Goal: Go to known website: Go to known website

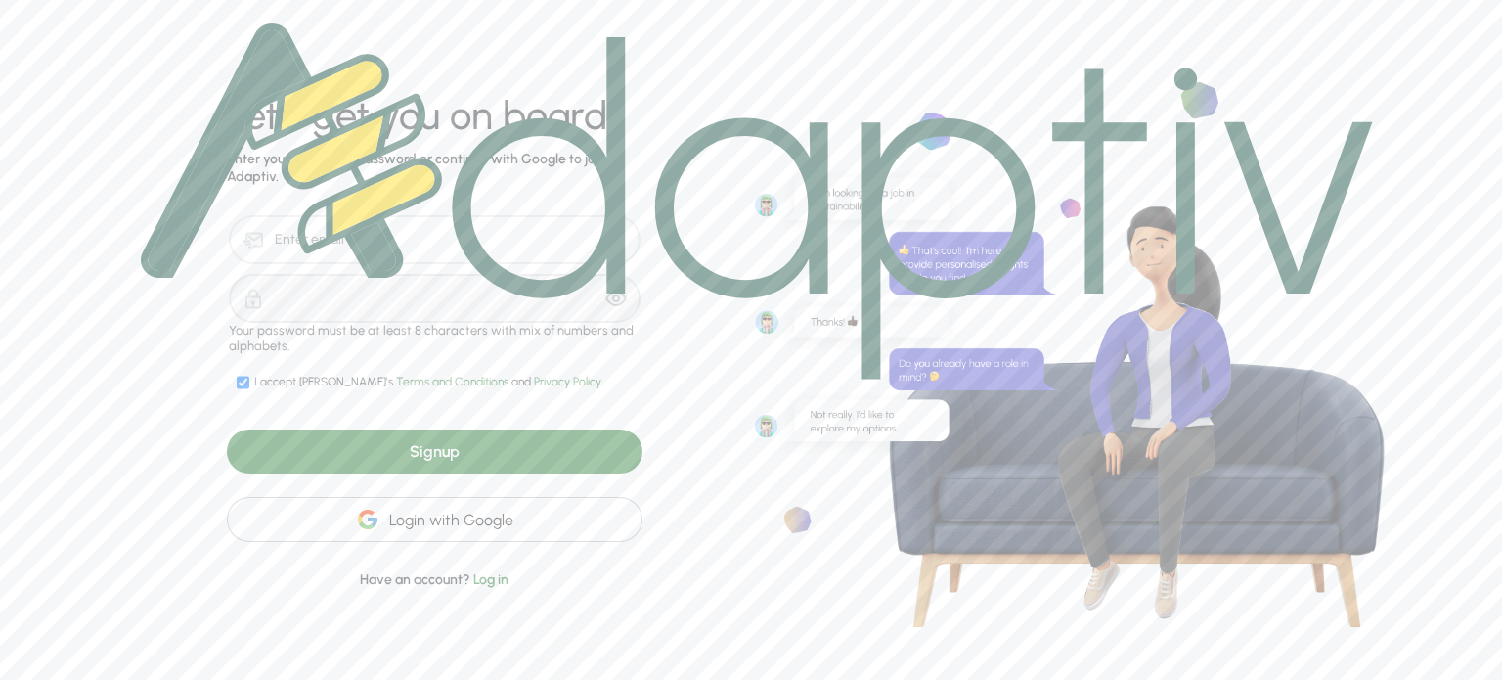
click at [735, 230] on img at bounding box center [757, 201] width 1232 height 356
click at [419, 239] on img at bounding box center [757, 201] width 1232 height 356
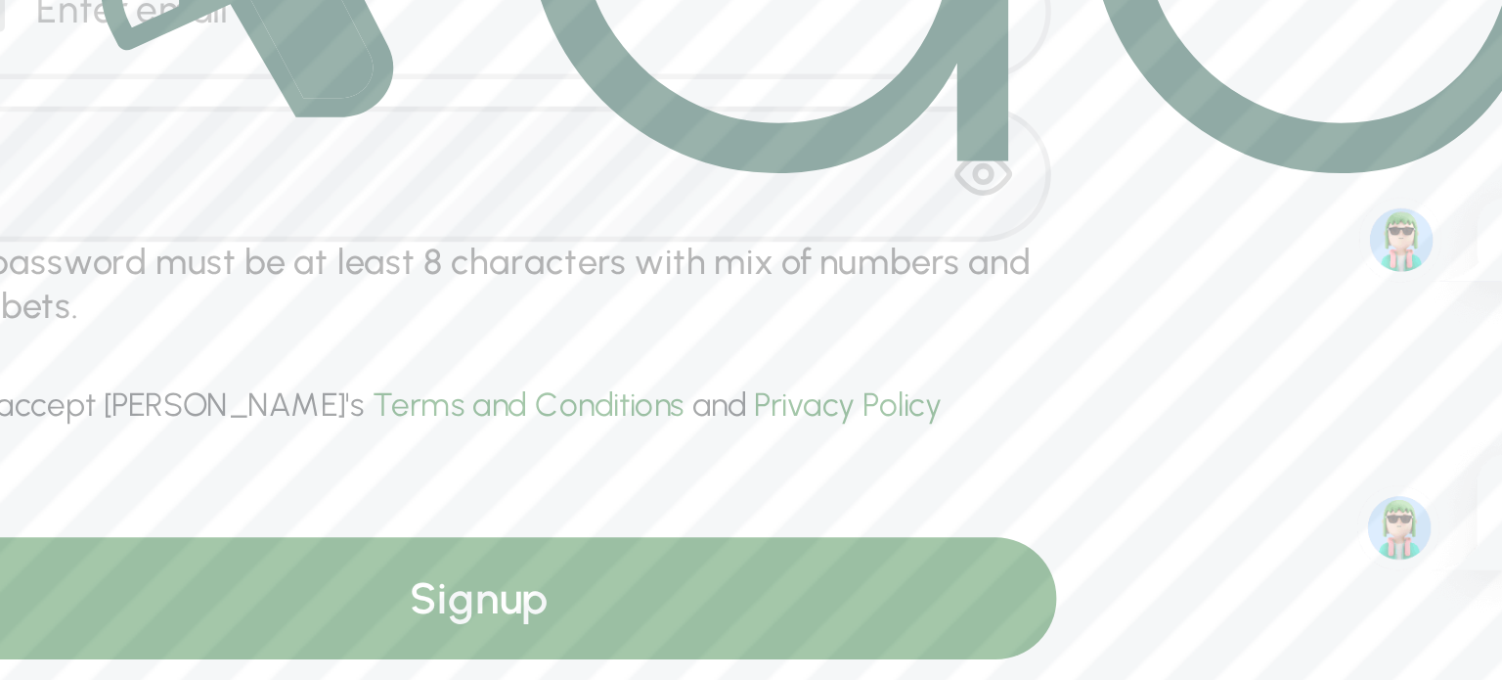
click at [274, 243] on img at bounding box center [757, 201] width 1232 height 356
